Goal: Information Seeking & Learning: Check status

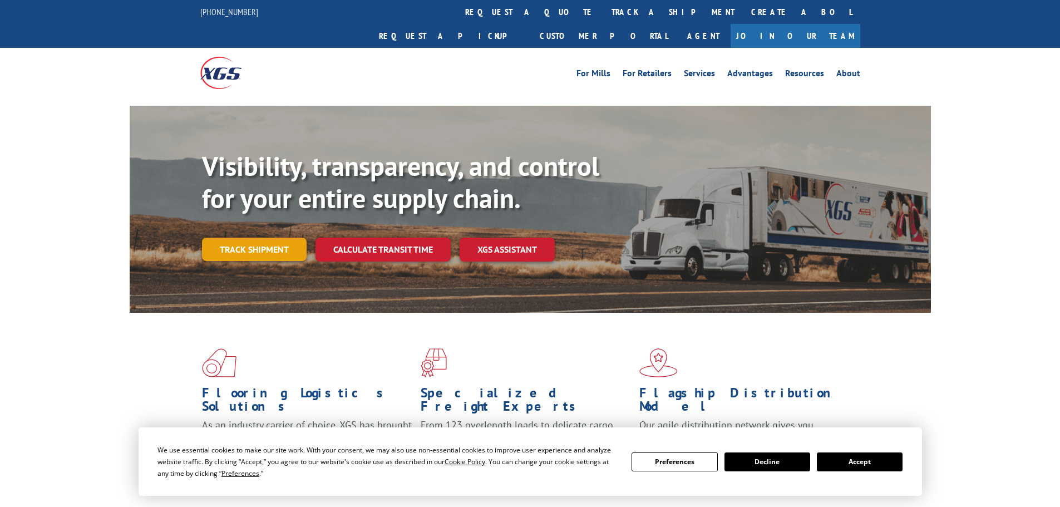
click at [274, 245] on div "Visibility, transparency, and control for your entire supply chain. Track shipm…" at bounding box center [566, 227] width 729 height 155
click at [277, 238] on link "Track shipment" at bounding box center [254, 249] width 105 height 23
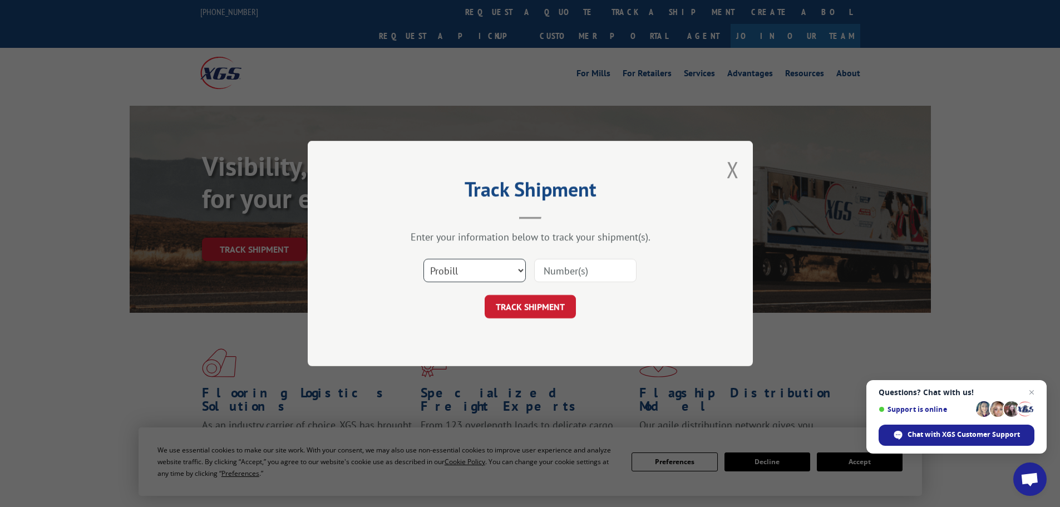
click at [469, 268] on select "Select category... Probill BOL PO" at bounding box center [475, 270] width 102 height 23
select select "po"
click at [424, 259] on select "Select category... Probill BOL PO" at bounding box center [475, 270] width 102 height 23
click at [548, 267] on input at bounding box center [585, 270] width 102 height 23
paste input "22532907"
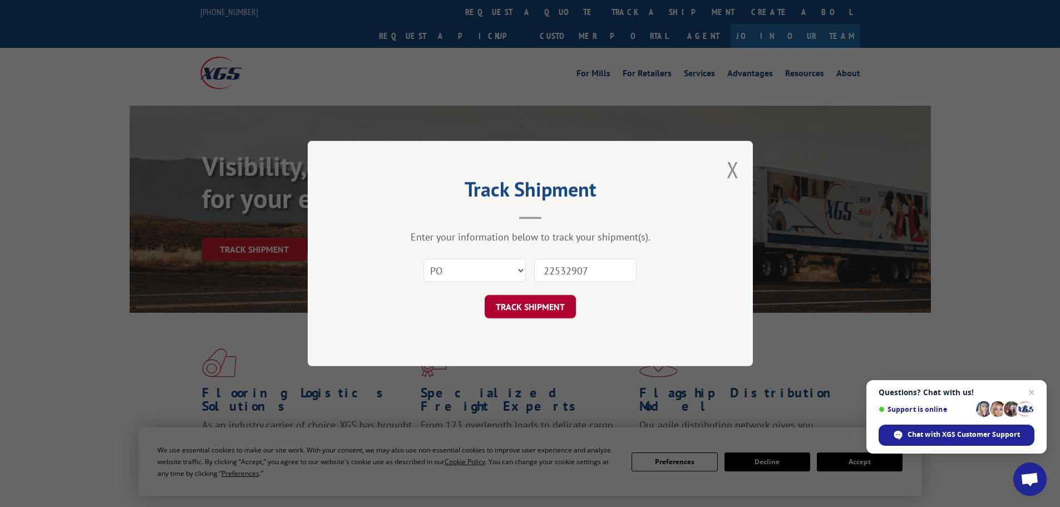
type input "22532907"
click at [512, 312] on button "TRACK SHIPMENT" at bounding box center [530, 306] width 91 height 23
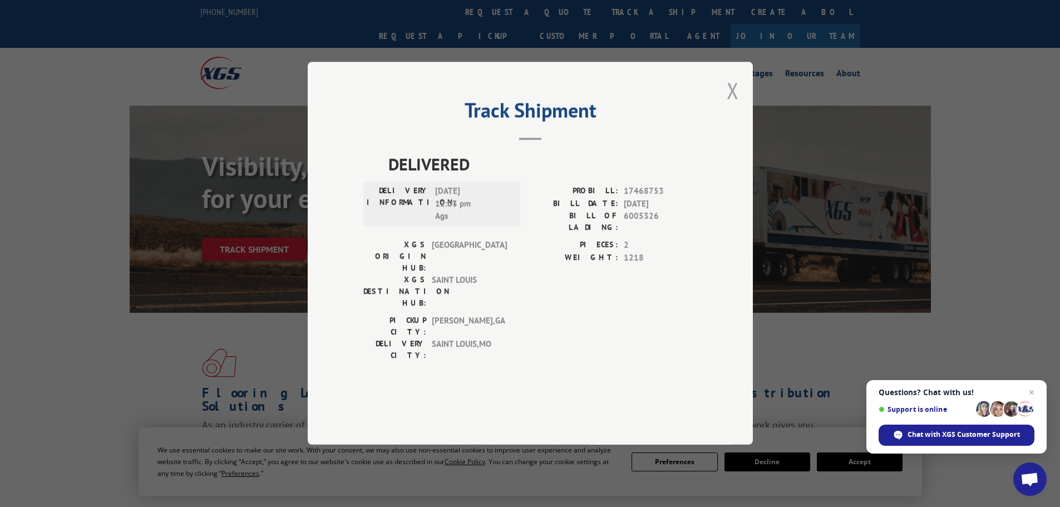
click at [728, 105] on button "Close modal" at bounding box center [733, 90] width 12 height 29
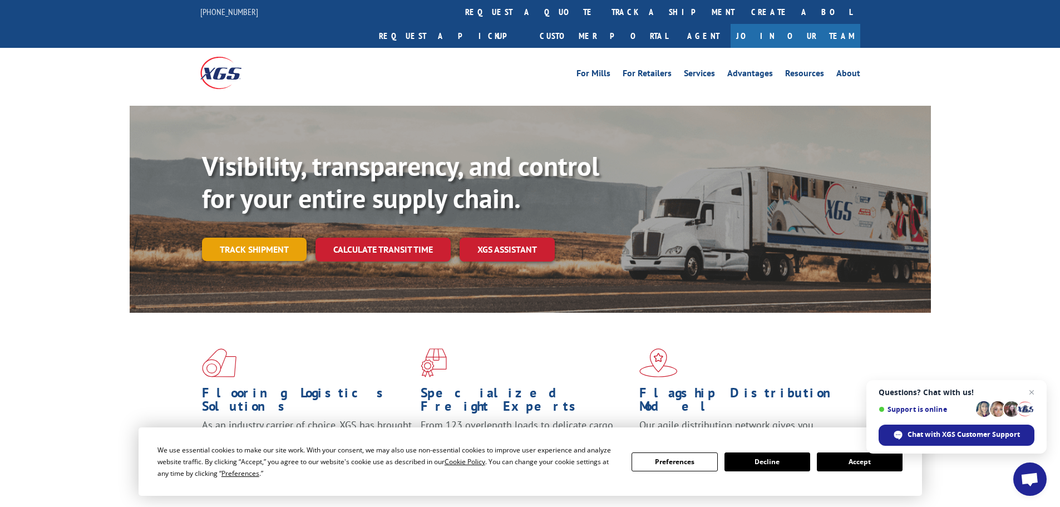
click at [259, 238] on link "Track shipment" at bounding box center [254, 249] width 105 height 23
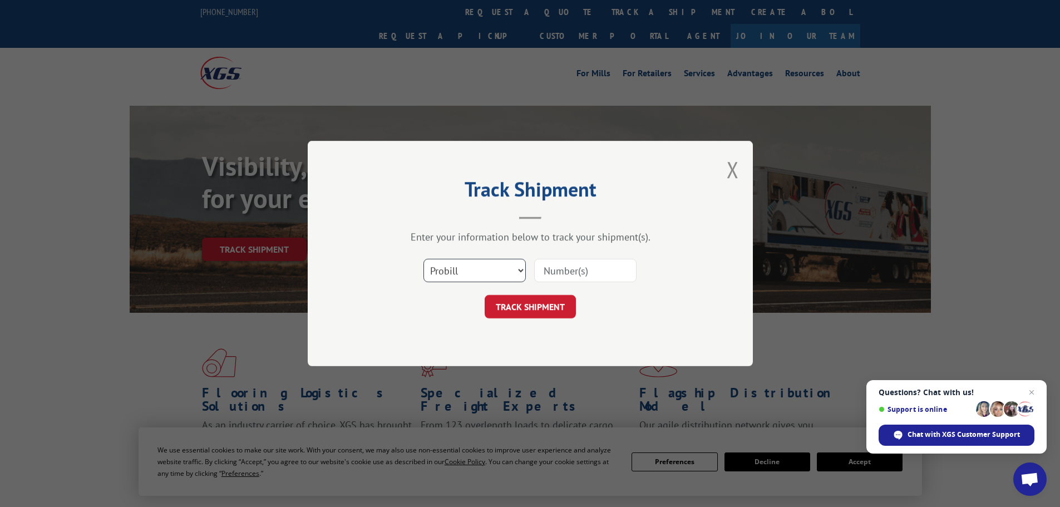
click at [454, 273] on select "Select category... Probill BOL PO" at bounding box center [475, 270] width 102 height 23
select select "po"
click at [424, 259] on select "Select category... Probill BOL PO" at bounding box center [475, 270] width 102 height 23
click at [547, 274] on input at bounding box center [585, 270] width 102 height 23
paste input "22532936"
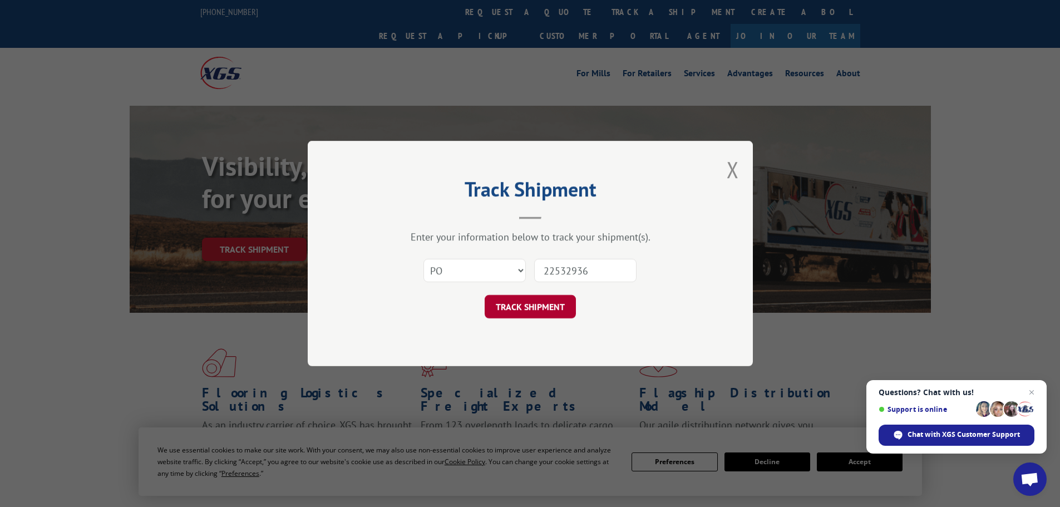
type input "22532936"
click at [521, 312] on button "TRACK SHIPMENT" at bounding box center [530, 306] width 91 height 23
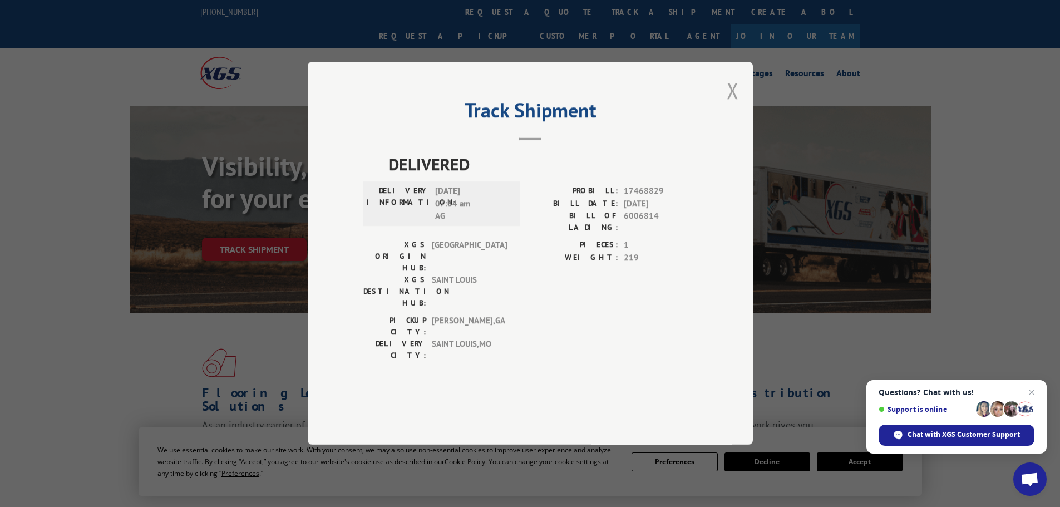
click at [731, 105] on button "Close modal" at bounding box center [733, 90] width 12 height 29
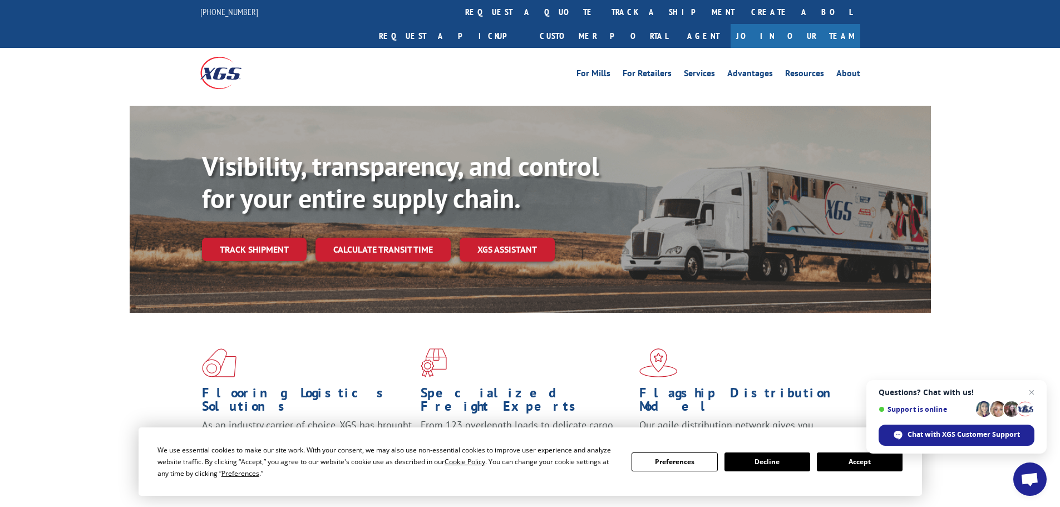
click at [251, 238] on link "Track shipment" at bounding box center [254, 249] width 105 height 23
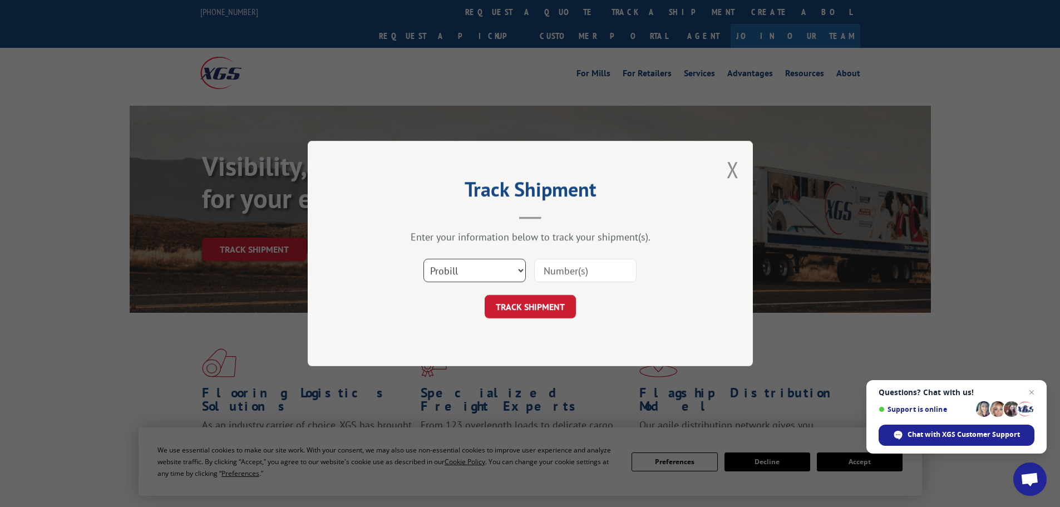
click at [457, 268] on select "Select category... Probill BOL PO" at bounding box center [475, 270] width 102 height 23
select select "po"
click at [424, 259] on select "Select category... Probill BOL PO" at bounding box center [475, 270] width 102 height 23
click at [549, 275] on input at bounding box center [585, 270] width 102 height 23
paste input "22532937"
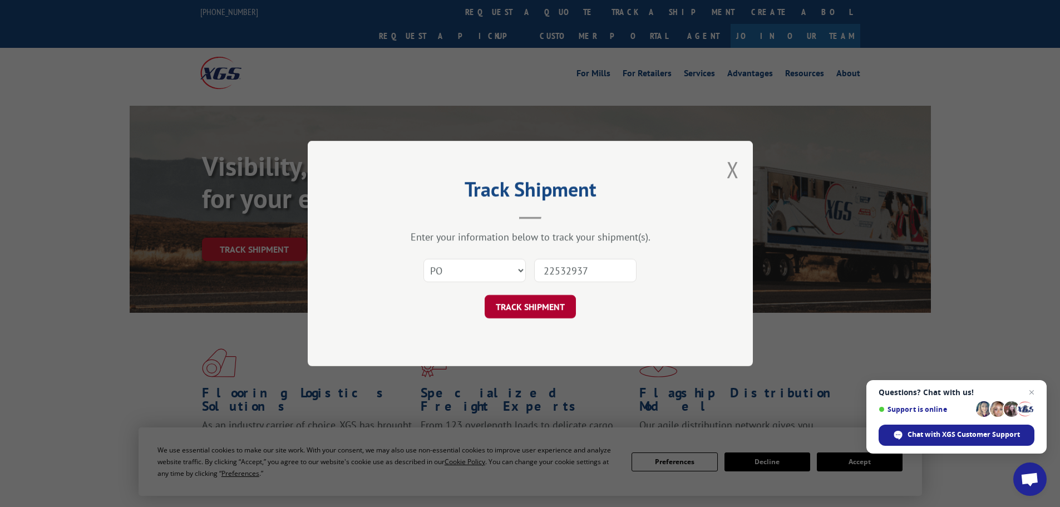
type input "22532937"
click at [528, 310] on button "TRACK SHIPMENT" at bounding box center [530, 306] width 91 height 23
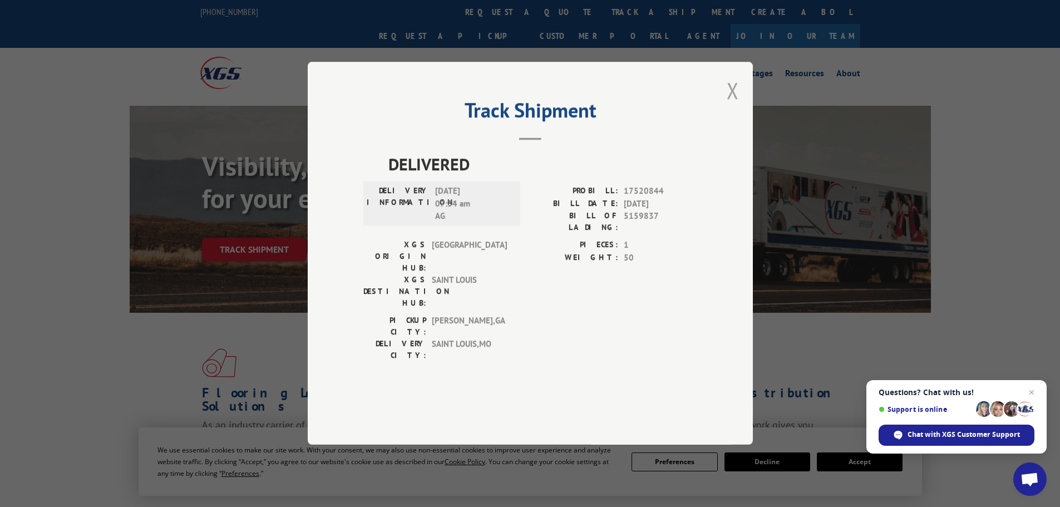
click at [732, 105] on button "Close modal" at bounding box center [733, 90] width 12 height 29
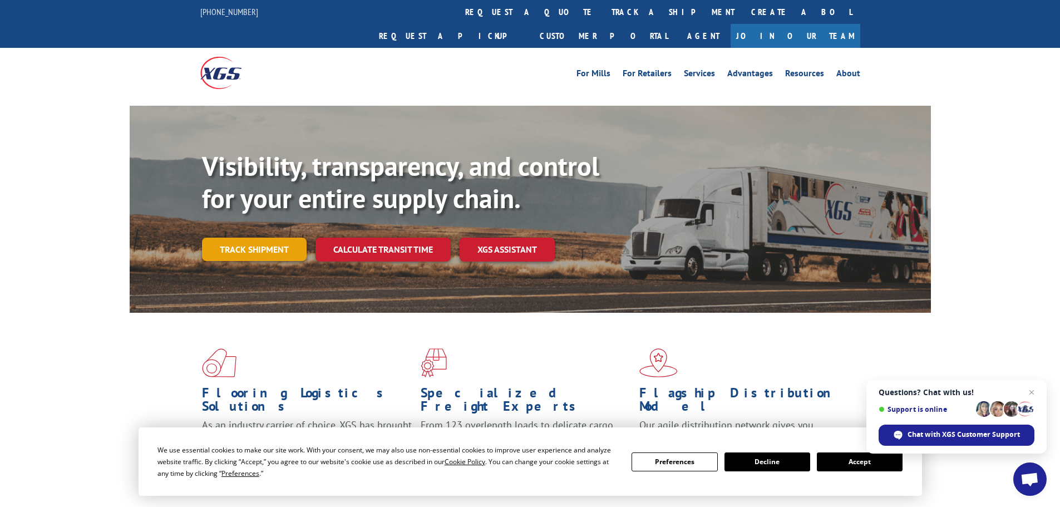
click at [265, 238] on link "Track shipment" at bounding box center [254, 249] width 105 height 23
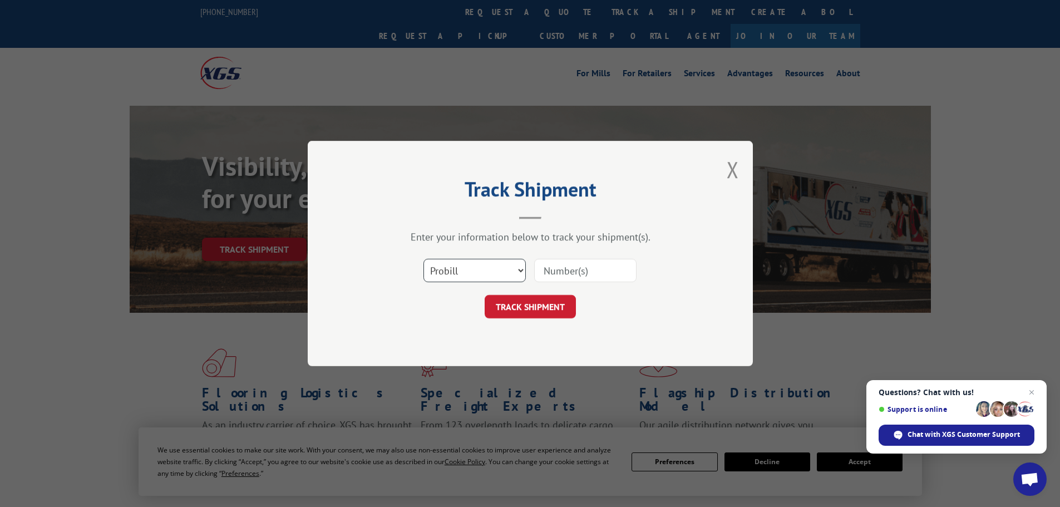
click at [465, 271] on select "Select category... Probill BOL PO" at bounding box center [475, 270] width 102 height 23
select select "po"
click at [424, 259] on select "Select category... Probill BOL PO" at bounding box center [475, 270] width 102 height 23
click at [548, 271] on input at bounding box center [585, 270] width 102 height 23
paste input "22532988"
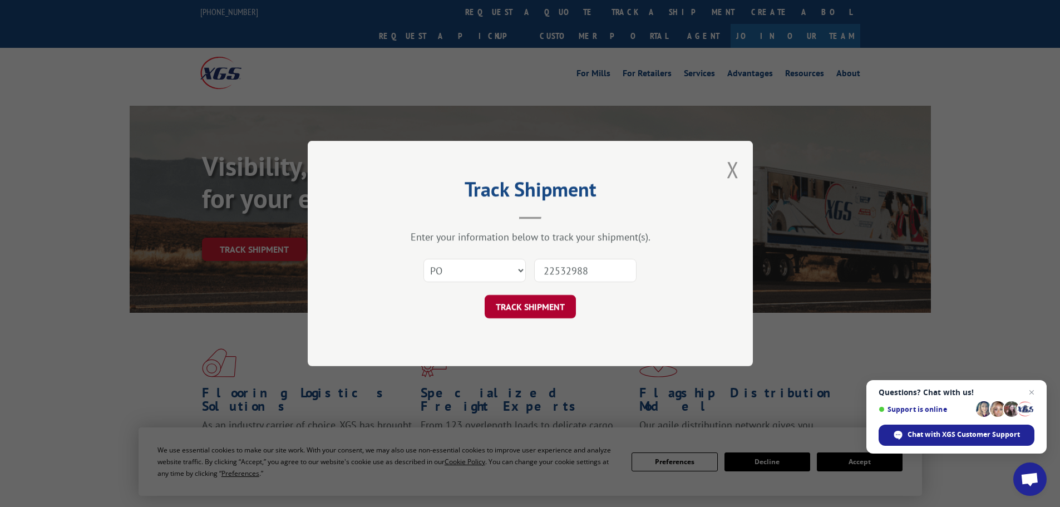
type input "22532988"
click at [521, 305] on button "TRACK SHIPMENT" at bounding box center [530, 306] width 91 height 23
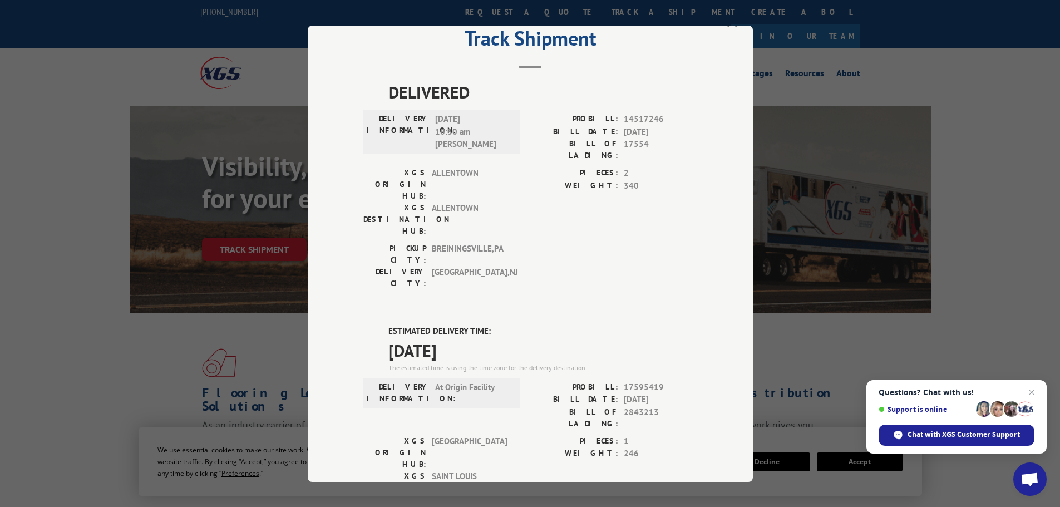
scroll to position [56, 0]
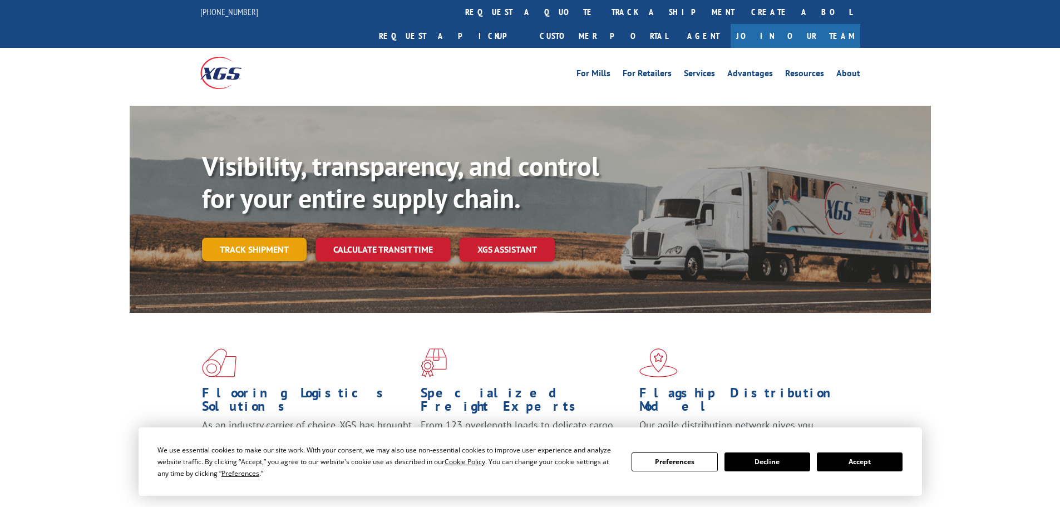
click at [232, 238] on link "Track shipment" at bounding box center [254, 249] width 105 height 23
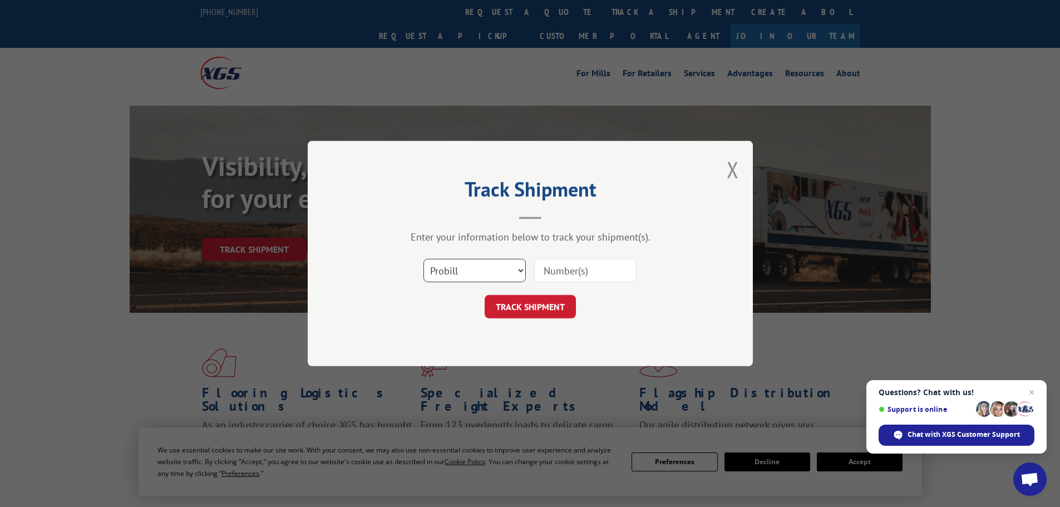
click at [440, 275] on select "Select category... Probill BOL PO" at bounding box center [475, 270] width 102 height 23
select select "po"
click at [424, 259] on select "Select category... Probill BOL PO" at bounding box center [475, 270] width 102 height 23
click at [551, 273] on input at bounding box center [585, 270] width 102 height 23
paste input "22532990"
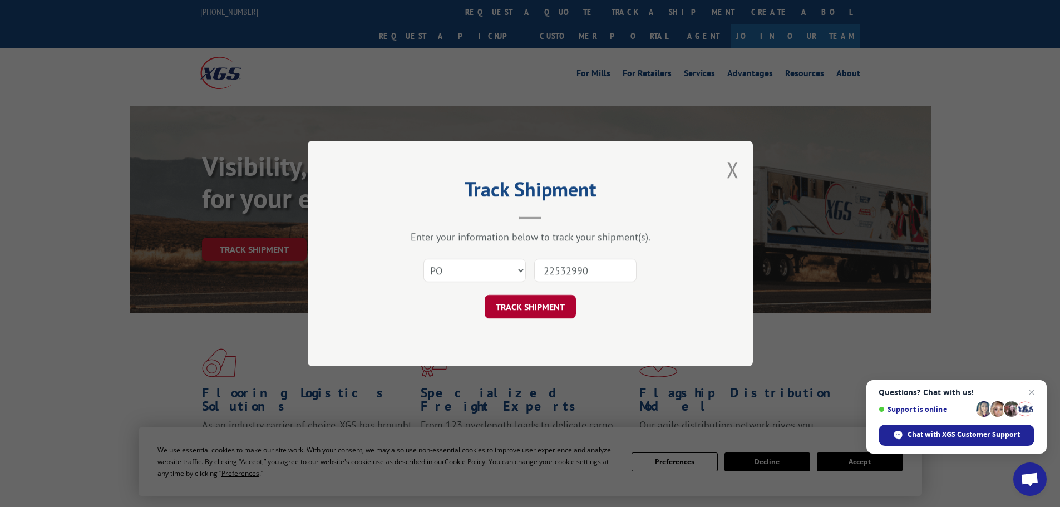
type input "22532990"
click at [510, 297] on button "TRACK SHIPMENT" at bounding box center [530, 306] width 91 height 23
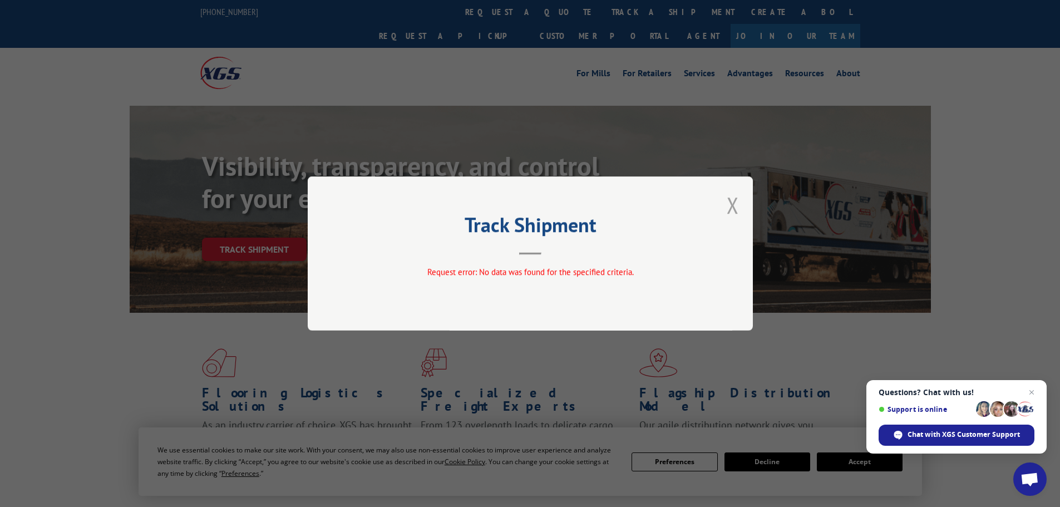
click at [730, 205] on button "Close modal" at bounding box center [733, 204] width 12 height 29
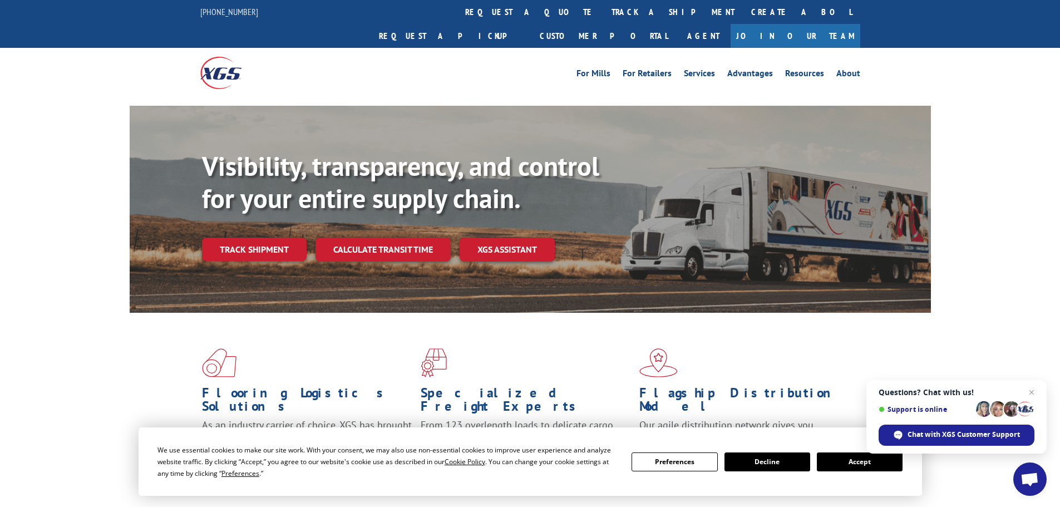
click at [227, 238] on link "Track shipment" at bounding box center [254, 249] width 105 height 23
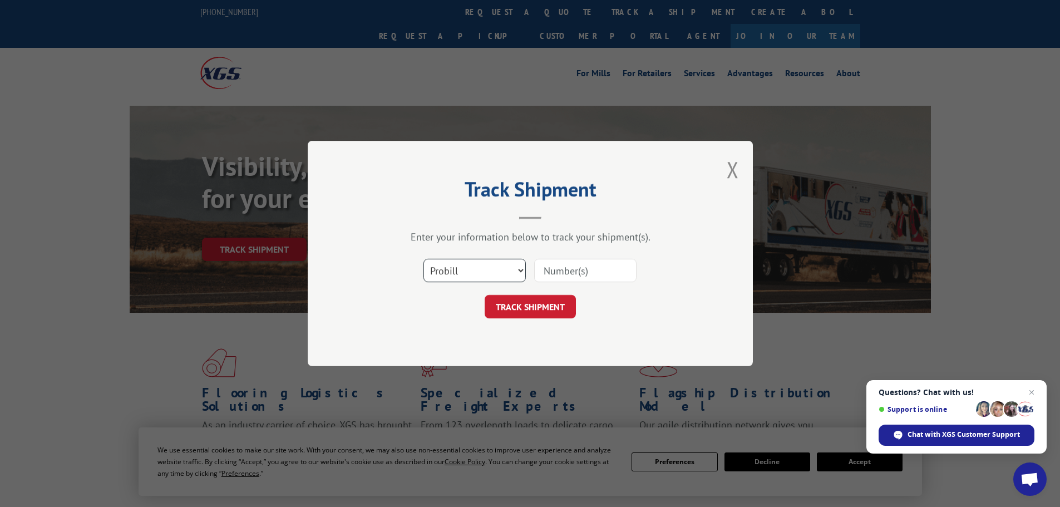
click at [489, 274] on select "Select category... Probill BOL PO" at bounding box center [475, 270] width 102 height 23
select select "po"
click at [424, 259] on select "Select category... Probill BOL PO" at bounding box center [475, 270] width 102 height 23
click at [556, 263] on input at bounding box center [585, 270] width 102 height 23
paste input "22532988"
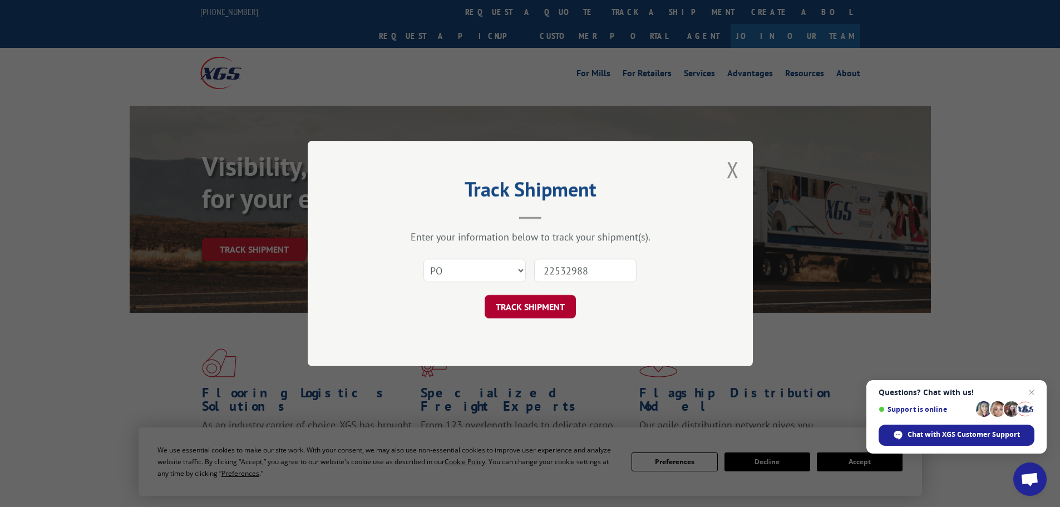
type input "22532988"
click at [539, 312] on button "TRACK SHIPMENT" at bounding box center [530, 306] width 91 height 23
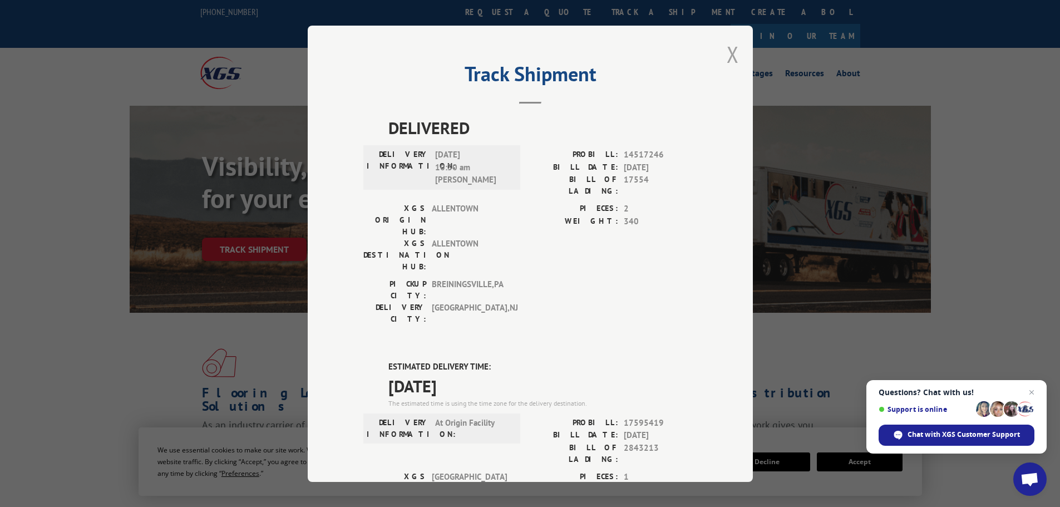
click at [727, 51] on button "Close modal" at bounding box center [733, 54] width 12 height 29
